Goal: Task Accomplishment & Management: Manage account settings

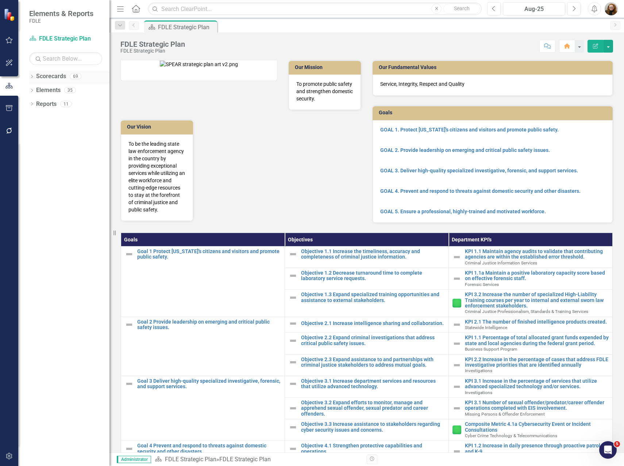
click at [38, 78] on link "Scorecards" at bounding box center [51, 76] width 30 height 8
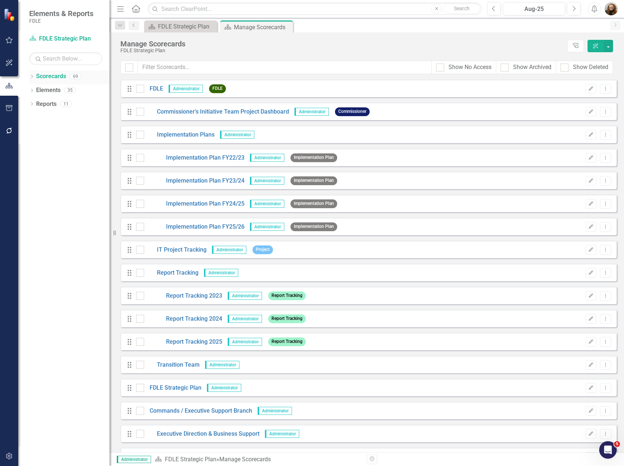
click at [31, 78] on icon at bounding box center [32, 76] width 2 height 3
click at [38, 117] on icon "Dropdown" at bounding box center [35, 117] width 5 height 4
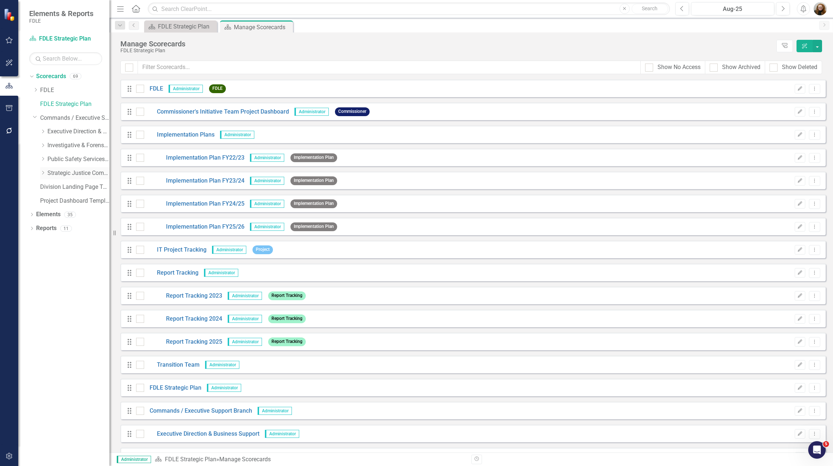
click at [42, 175] on div "Dropdown" at bounding box center [42, 173] width 5 height 6
click at [62, 200] on link "Criminal Justice Professionalism, Standards & Training Services" at bounding box center [82, 201] width 55 height 8
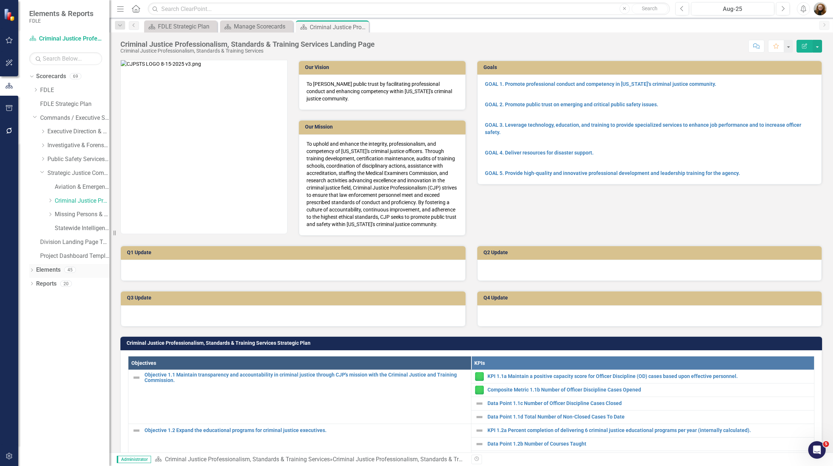
click at [49, 272] on link "Elements" at bounding box center [48, 270] width 24 height 8
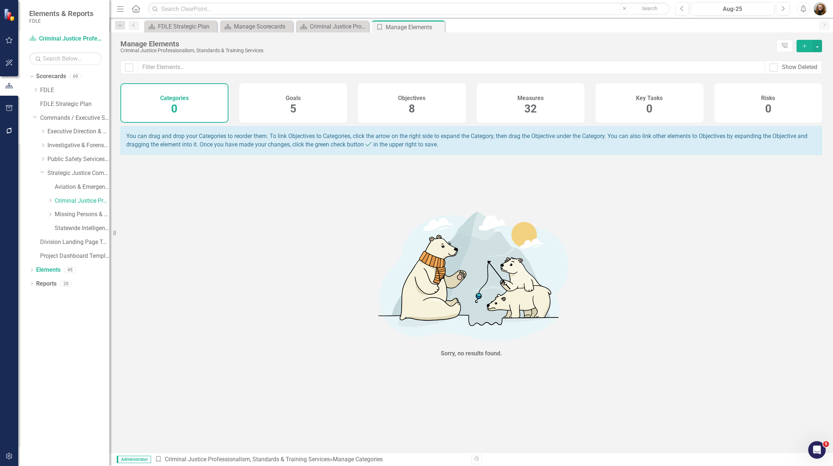
click at [512, 110] on div "Measures 32" at bounding box center [531, 102] width 108 height 39
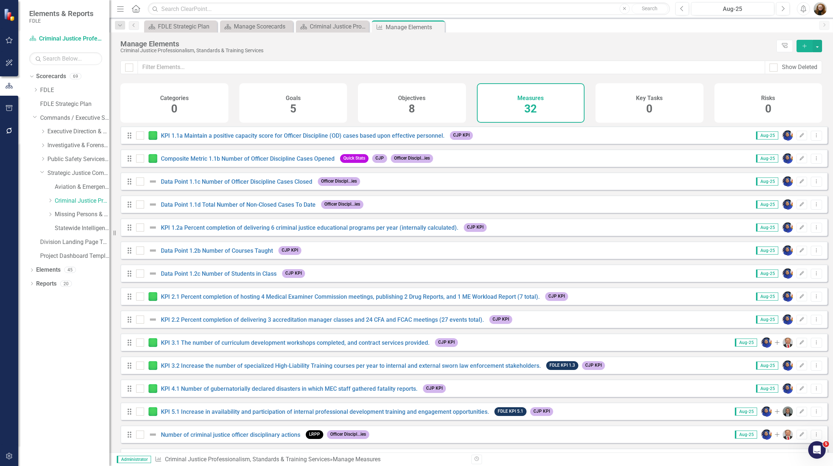
checkbox input "false"
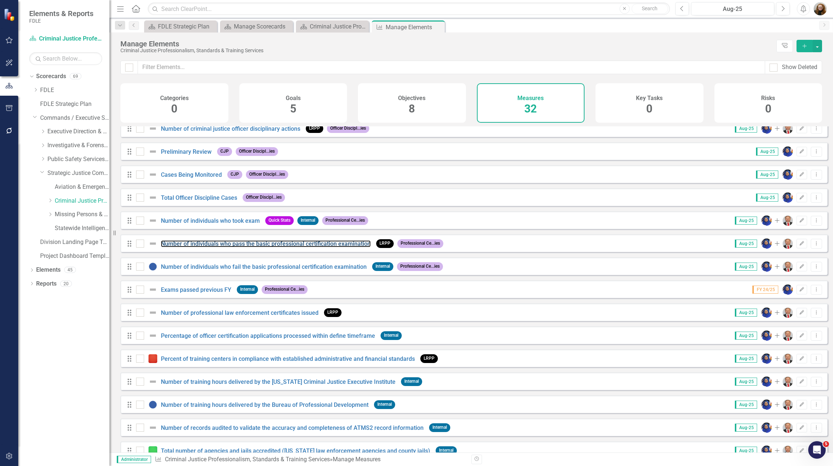
scroll to position [415, 0]
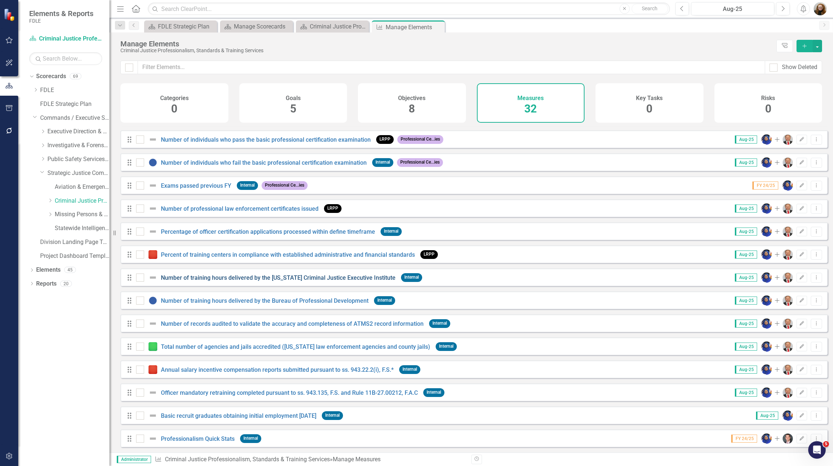
click at [192, 278] on link "Number of training hours delivered by the [US_STATE] Criminal Justice Executive…" at bounding box center [278, 277] width 235 height 7
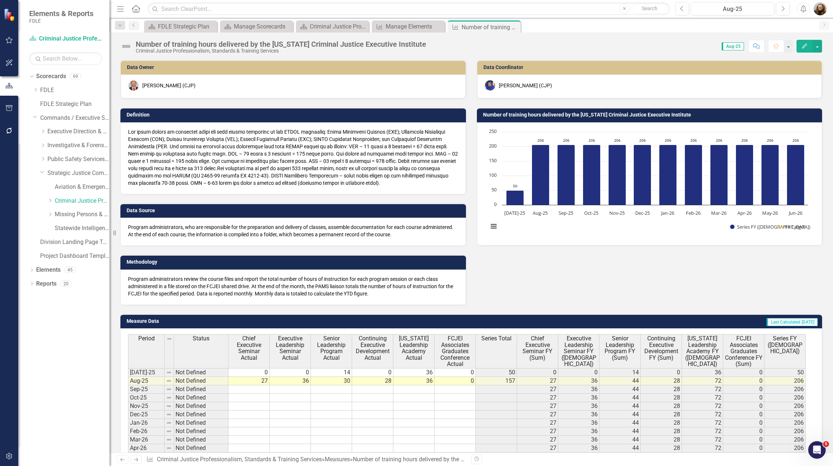
scroll to position [80, 0]
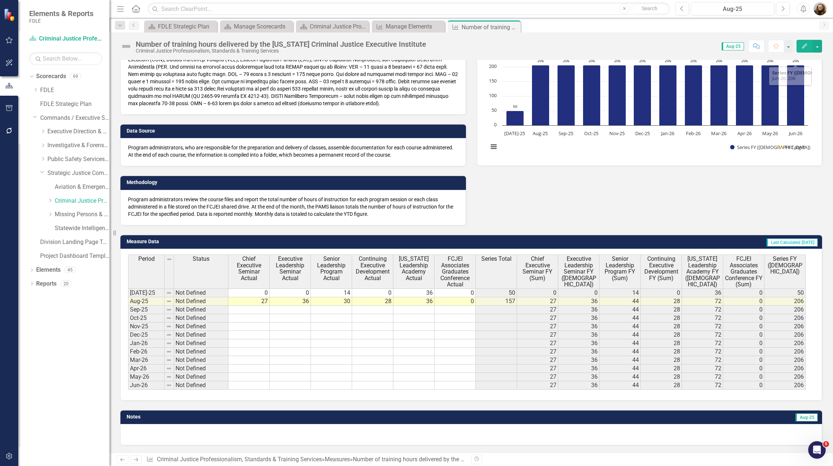
click at [623, 48] on icon "Edit" at bounding box center [804, 45] width 7 height 5
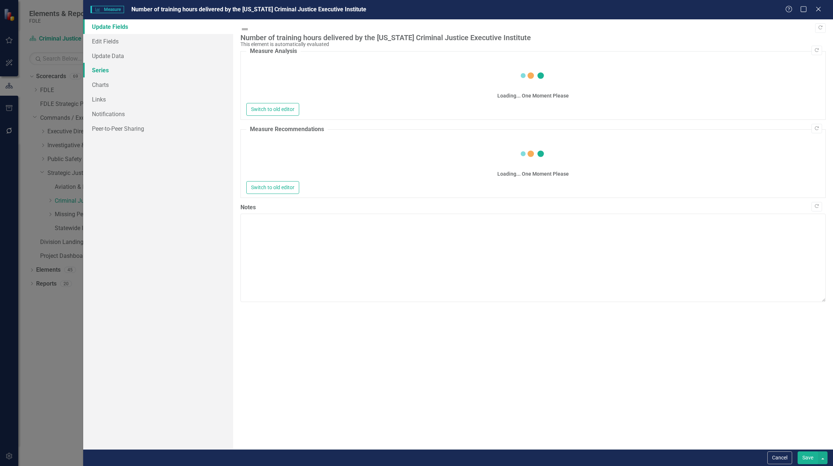
click at [104, 73] on link "Series" at bounding box center [158, 70] width 150 height 15
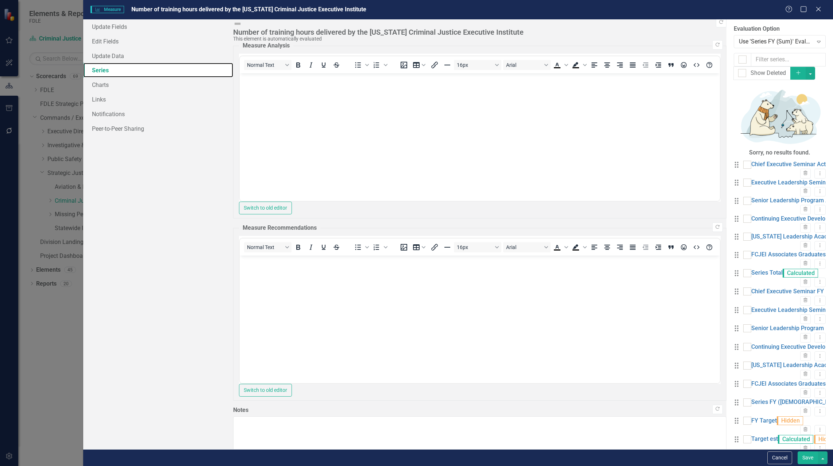
scroll to position [0, 0]
click at [623, 7] on icon "Close" at bounding box center [818, 8] width 9 height 7
